Goal: Navigation & Orientation: Go to known website

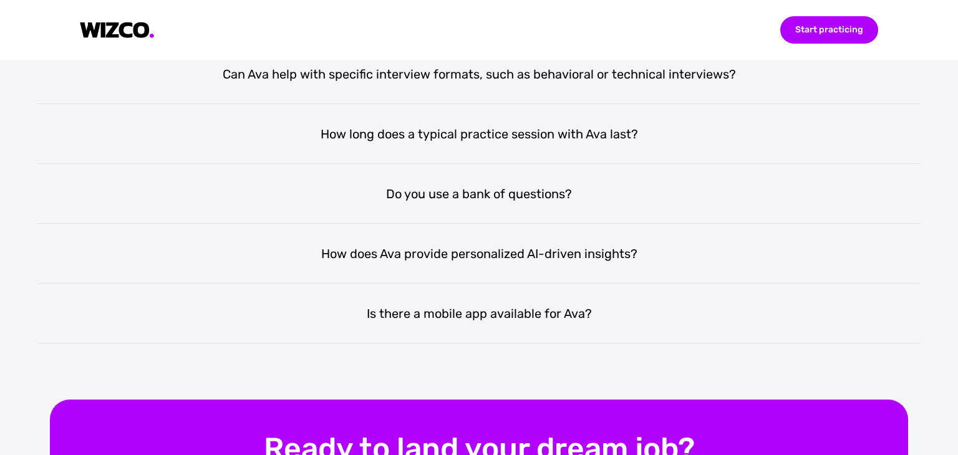
scroll to position [2577, 0]
